Goal: Find specific page/section: Find specific page/section

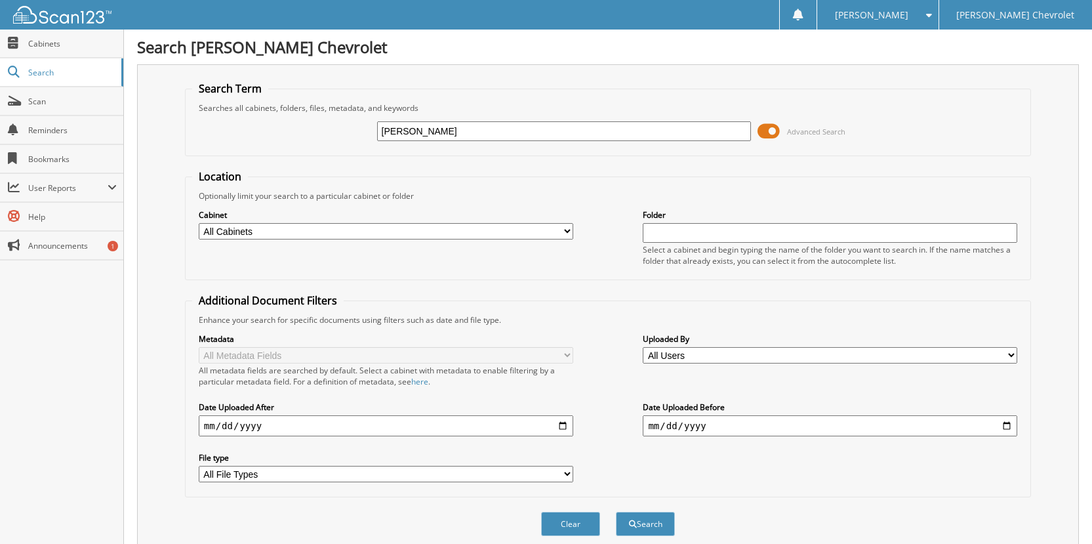
type input "[PERSON_NAME]"
click at [771, 125] on span at bounding box center [769, 131] width 22 height 20
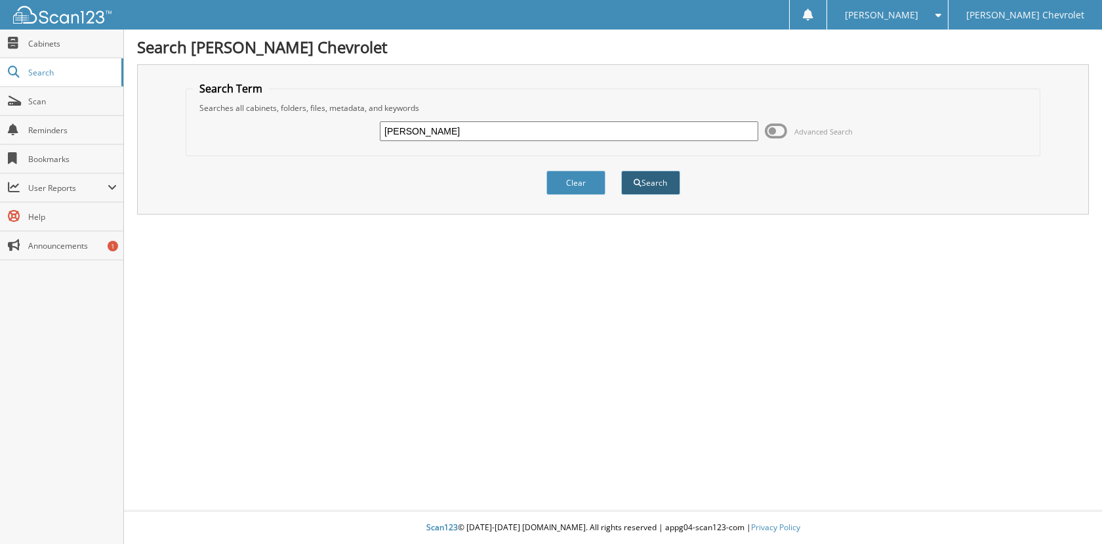
click at [663, 180] on button "Search" at bounding box center [650, 183] width 59 height 24
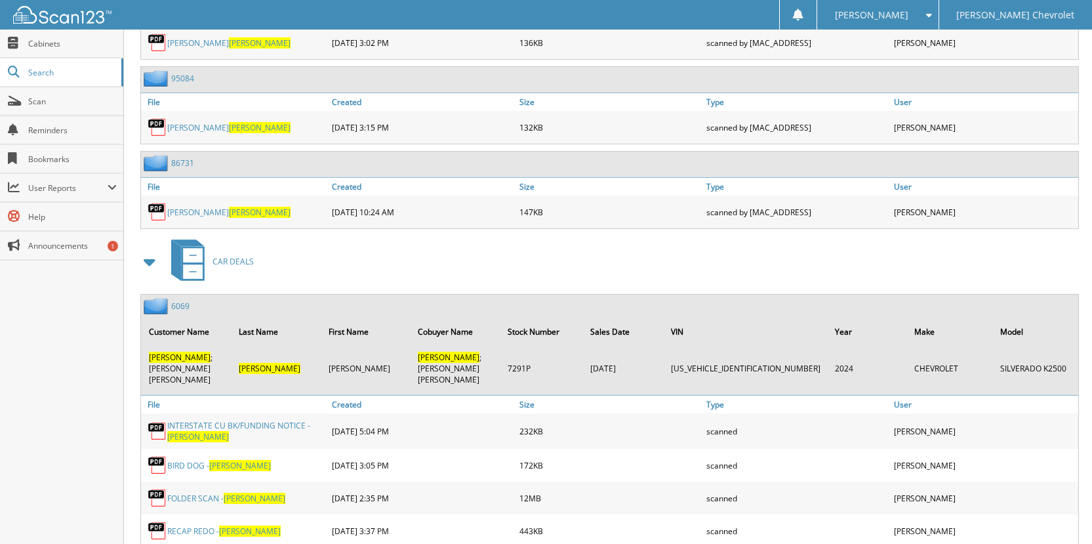
scroll to position [2493, 0]
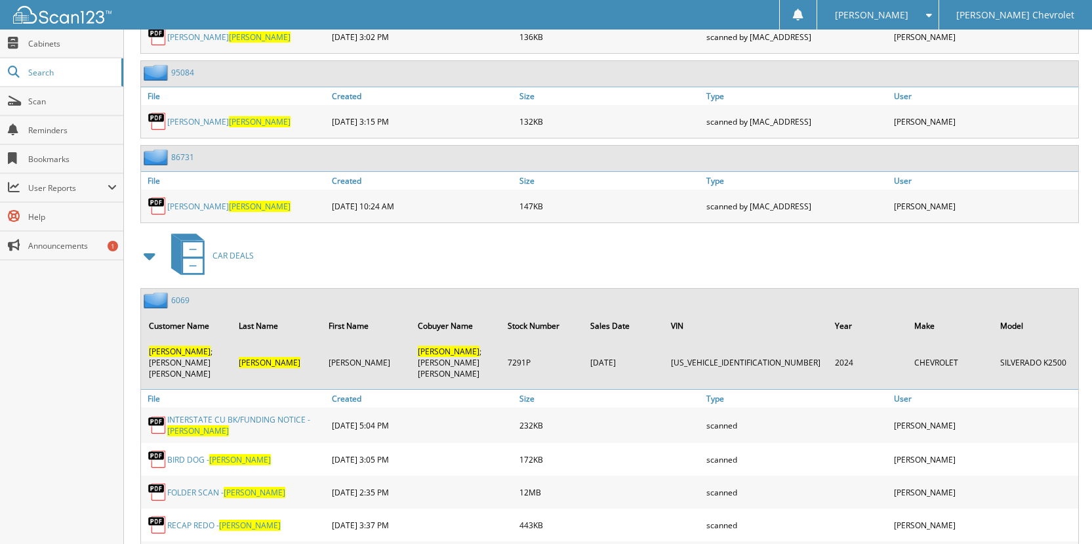
click at [182, 295] on link "6069" at bounding box center [180, 300] width 18 height 11
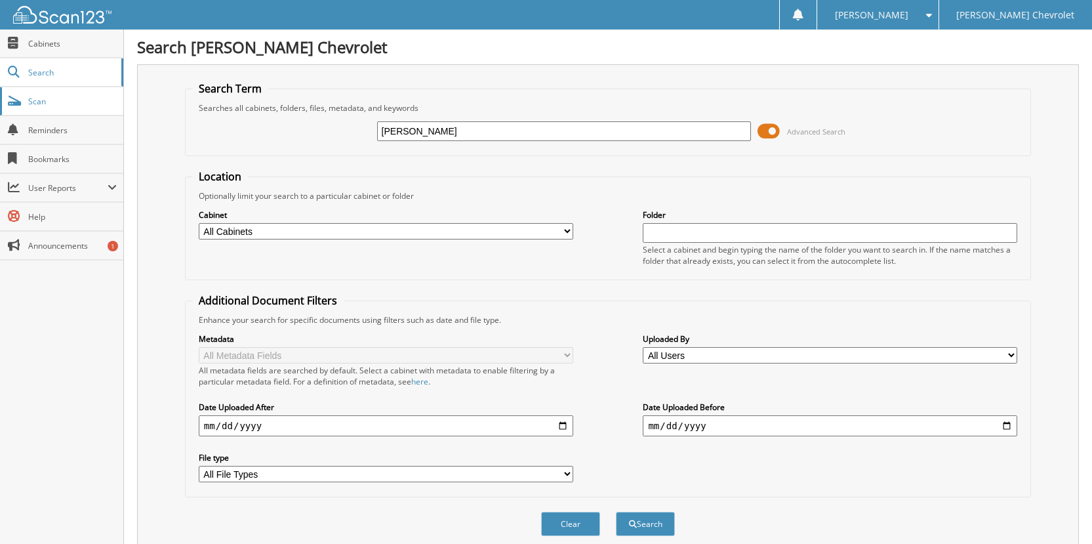
click at [45, 96] on span "Scan" at bounding box center [72, 101] width 89 height 11
